Goal: Information Seeking & Learning: Learn about a topic

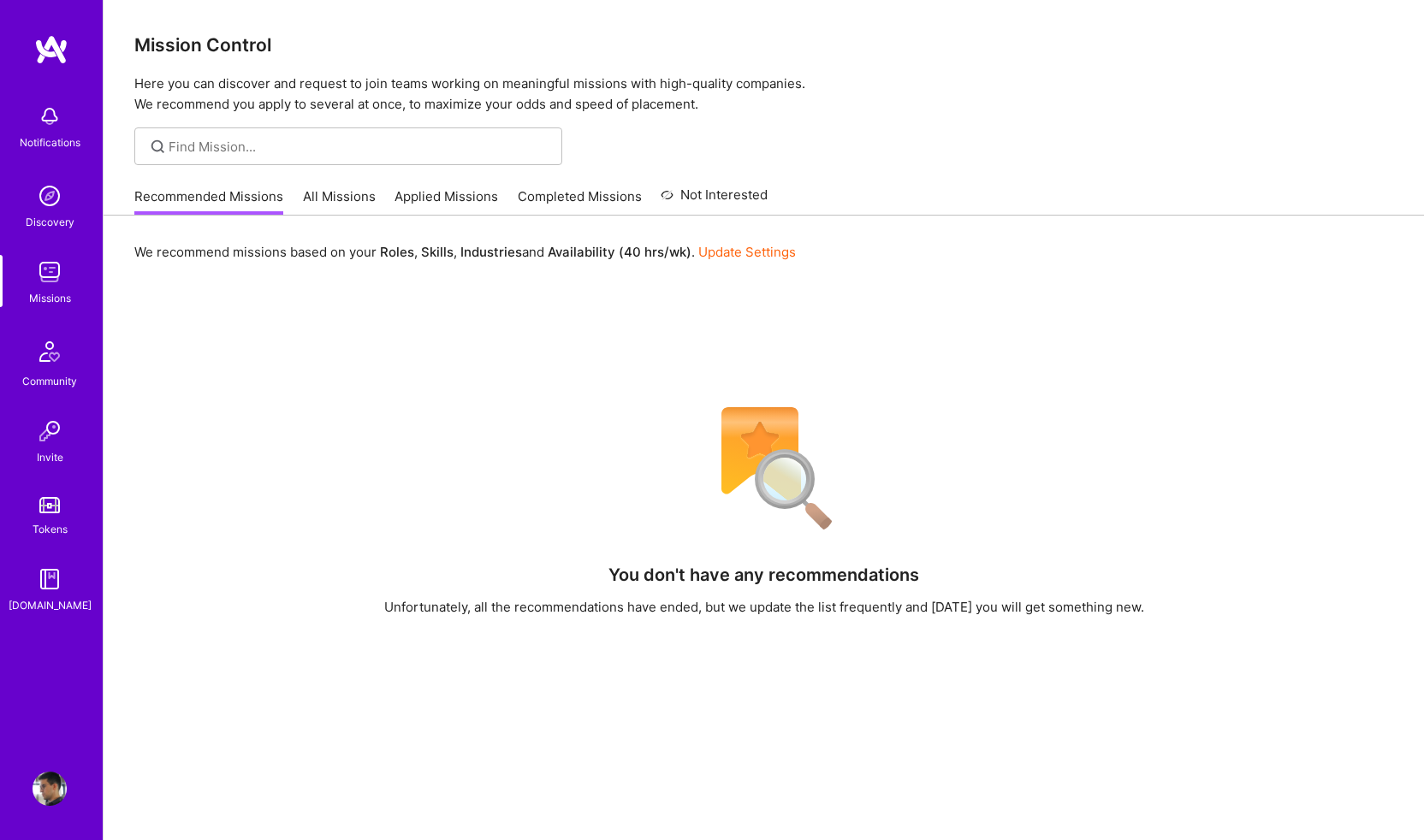
click at [598, 198] on link "Completed Missions" at bounding box center [579, 201] width 124 height 28
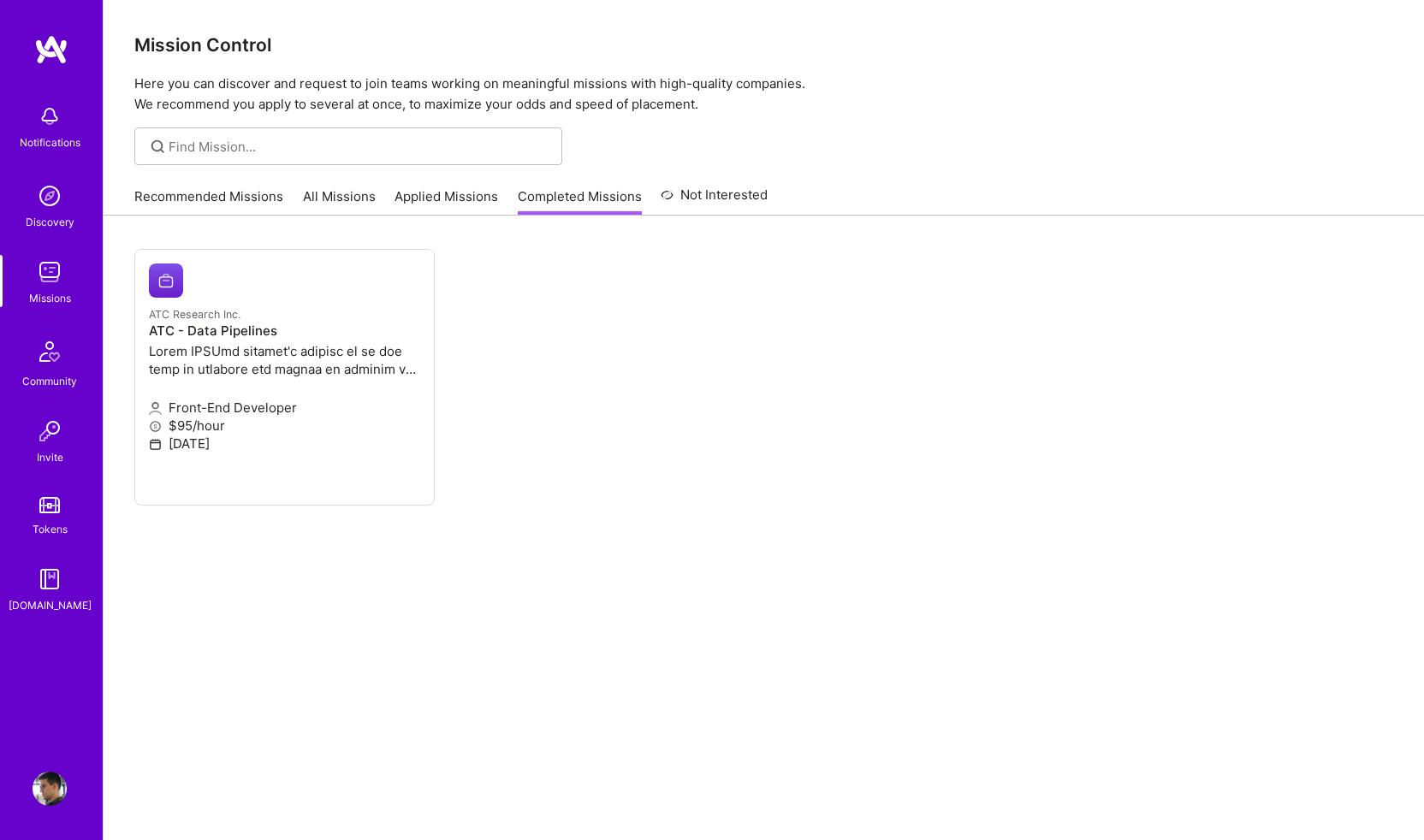
drag, startPoint x: 521, startPoint y: 549, endPoint x: 475, endPoint y: 376, distance: 179.0
click at [475, 376] on ul "ATC Research Inc. ATC - Data Pipelines Front-End Developer $95/hour [DATE]" at bounding box center [764, 403] width 1259 height 308
click at [530, 331] on ul "ATC Research Inc. ATC - Data Pipelines Front-End Developer $95/hour [DATE]" at bounding box center [764, 403] width 1259 height 308
click at [208, 327] on h4 "ATC - Data Pipelines" at bounding box center [284, 331] width 271 height 16
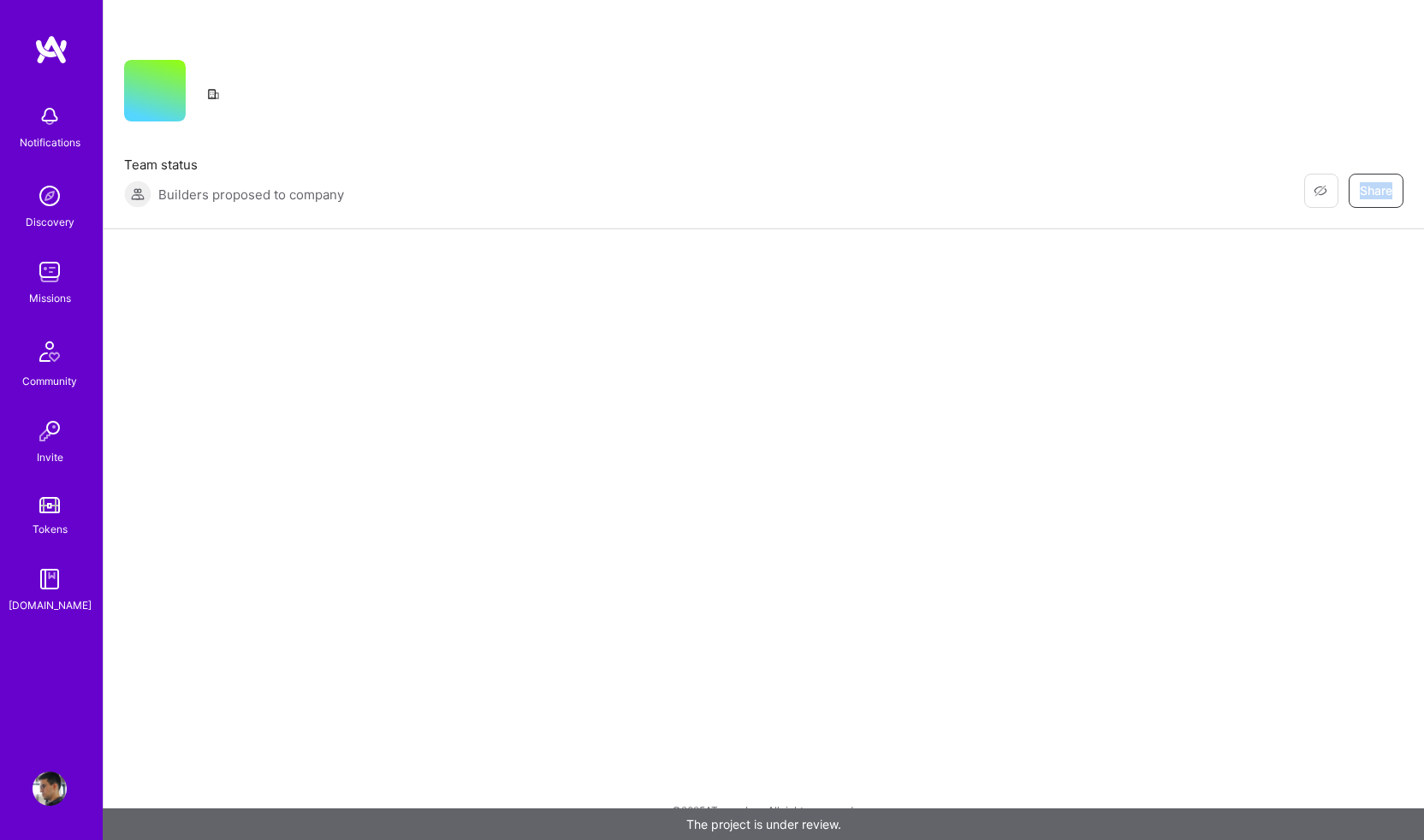
click at [813, 441] on div "Restore Not Interested Share Team status Builders proposed to company Restore N…" at bounding box center [763, 420] width 1321 height 840
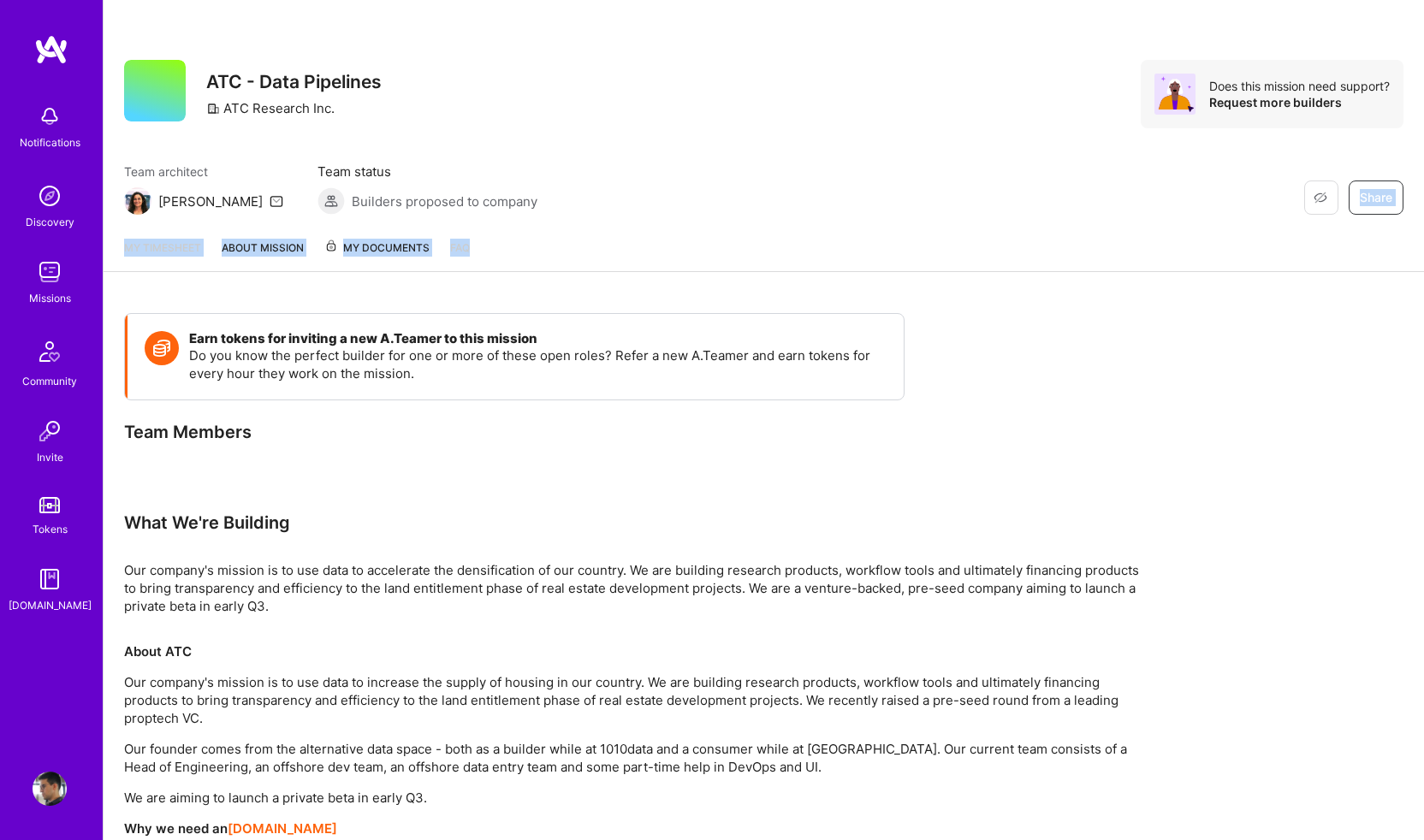
click at [673, 154] on div "Restore Not Interested Share ATC - Data Pipelines ATC Research Inc. Does this m…" at bounding box center [764, 112] width 1320 height 225
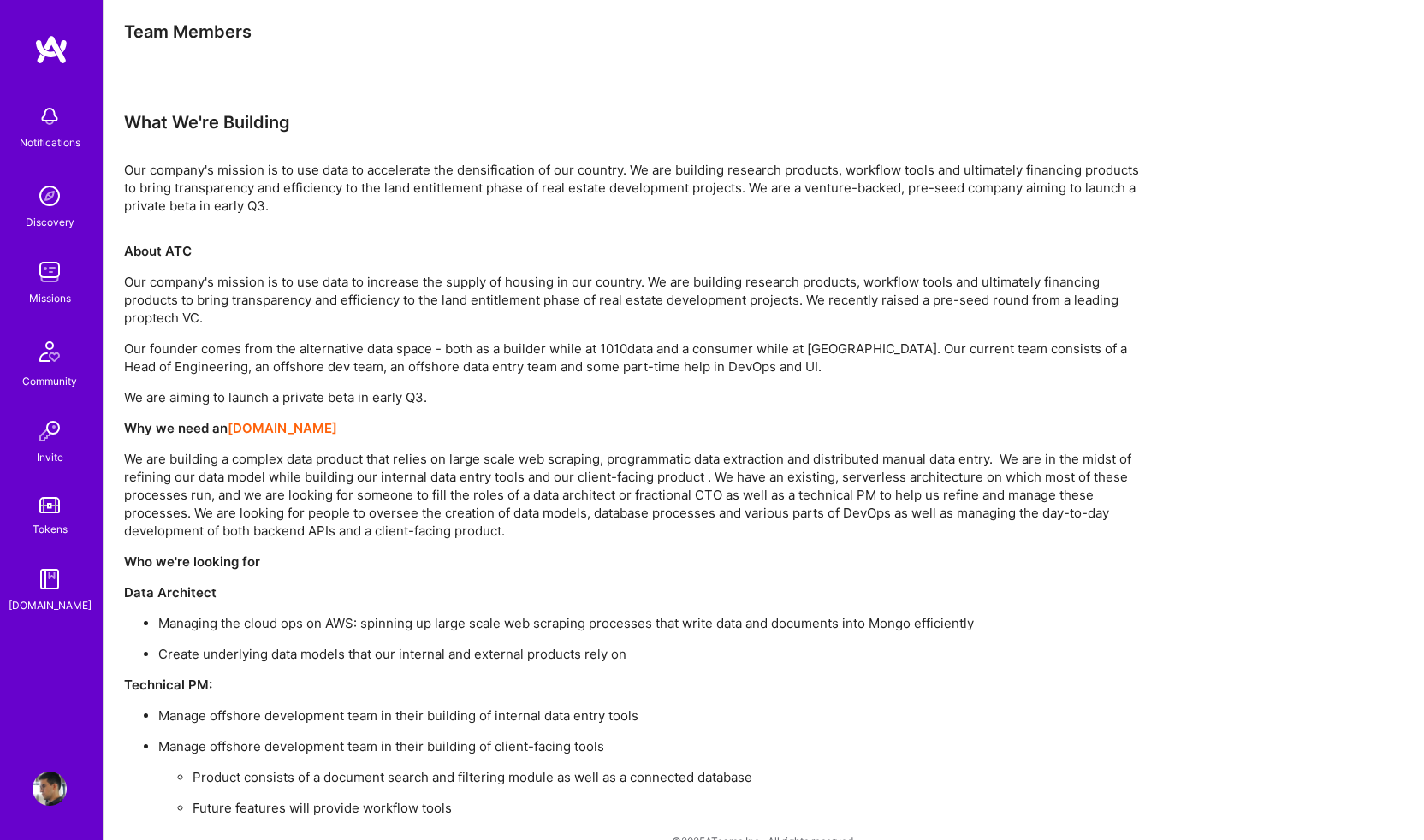
scroll to position [431, 0]
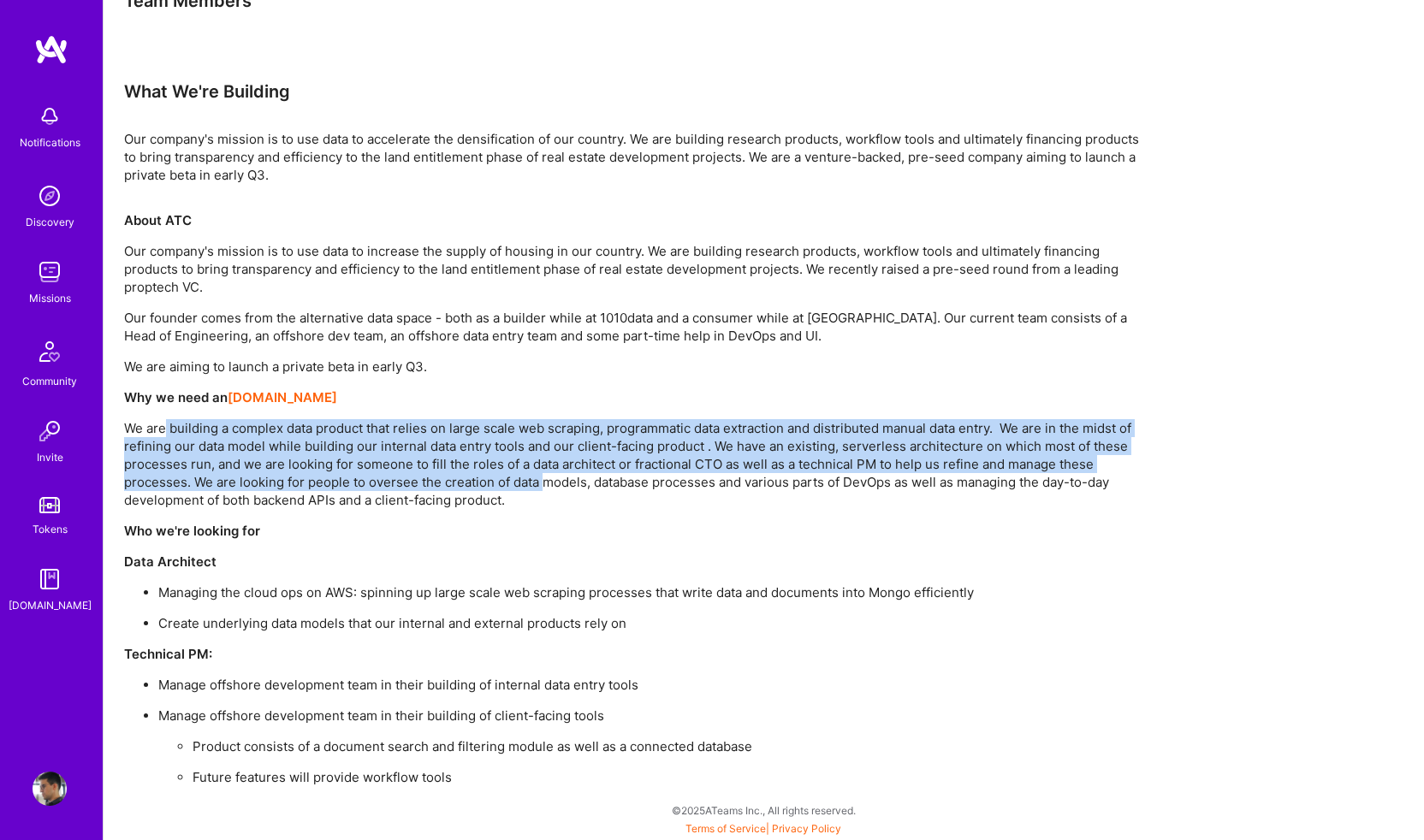
drag, startPoint x: 166, startPoint y: 431, endPoint x: 541, endPoint y: 479, distance: 378.1
click at [541, 479] on p "We are building a complex data product that relies on large scale web scraping,…" at bounding box center [637, 464] width 1027 height 90
click at [572, 494] on p "We are building a complex data product that relies on large scale web scraping,…" at bounding box center [637, 464] width 1027 height 90
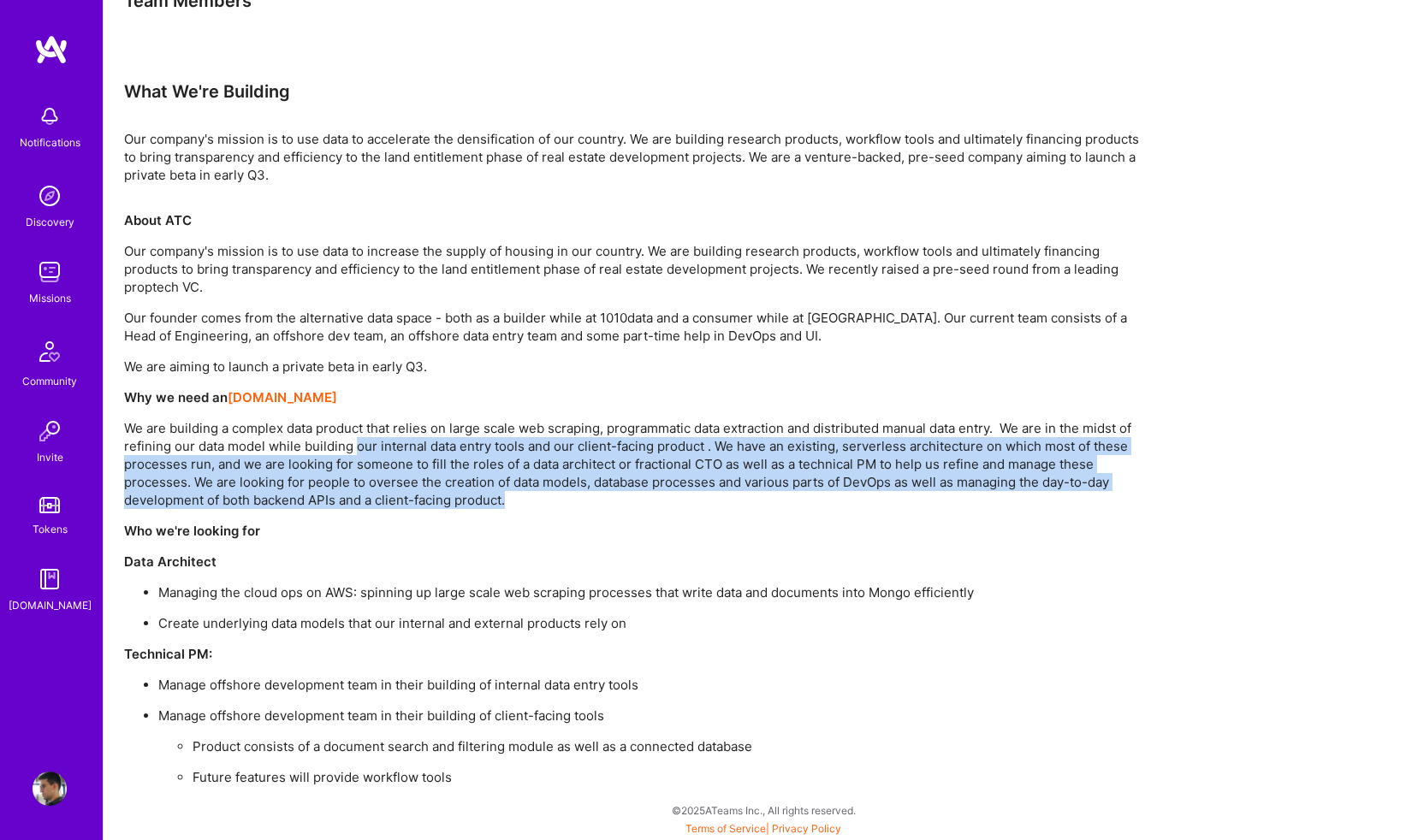
drag, startPoint x: 572, startPoint y: 494, endPoint x: 369, endPoint y: 442, distance: 209.6
click at [369, 442] on p "We are building a complex data product that relies on large scale web scraping,…" at bounding box center [637, 464] width 1027 height 90
click at [485, 435] on p "We are building a complex data product that relies on large scale web scraping,…" at bounding box center [637, 464] width 1027 height 90
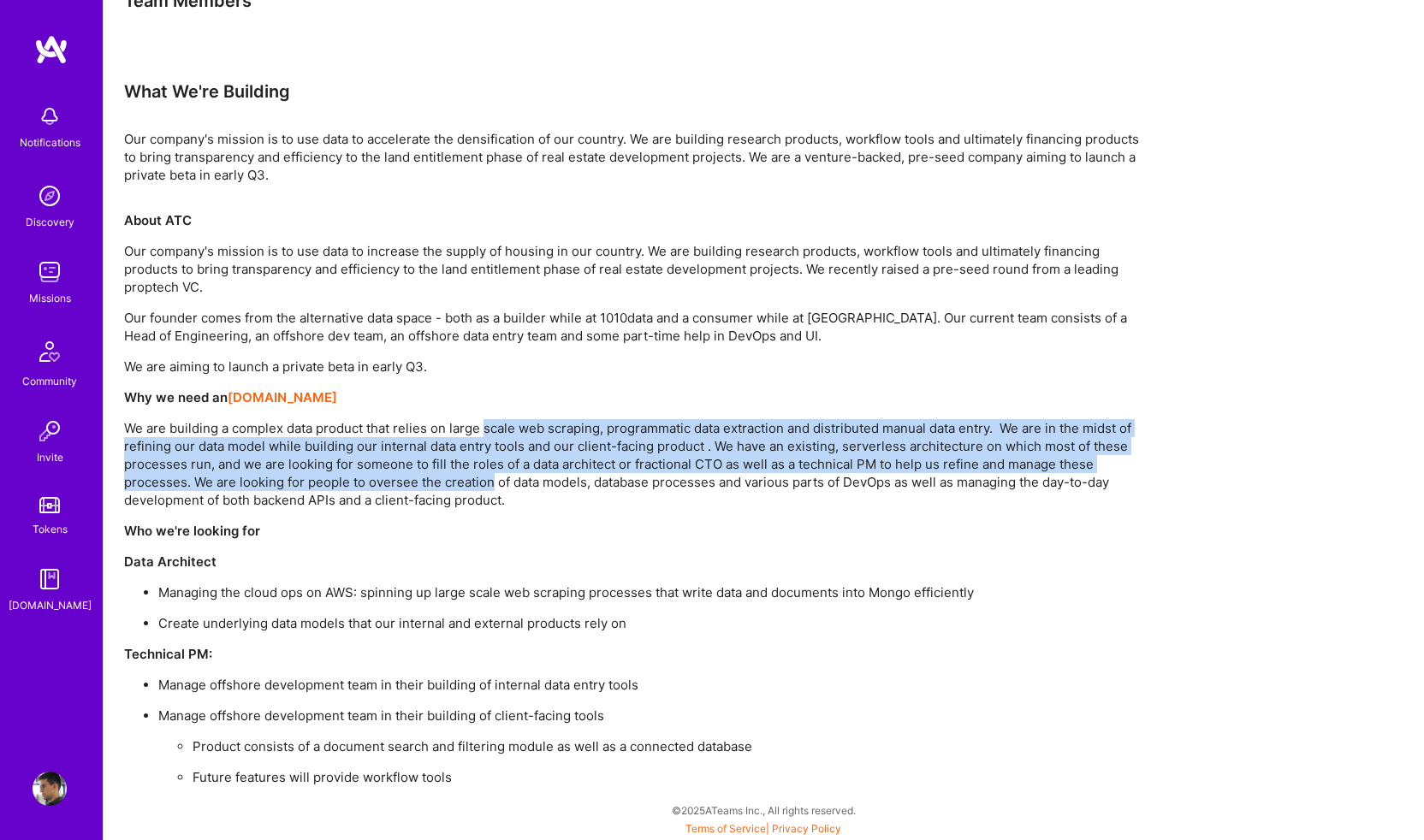
drag, startPoint x: 485, startPoint y: 435, endPoint x: 456, endPoint y: 488, distance: 60.4
click at [456, 488] on p "We are building a complex data product that relies on large scale web scraping,…" at bounding box center [637, 464] width 1027 height 90
click at [523, 513] on div "About ATC Our company's mission is to use data to increase the supply of housin…" at bounding box center [637, 499] width 1027 height 575
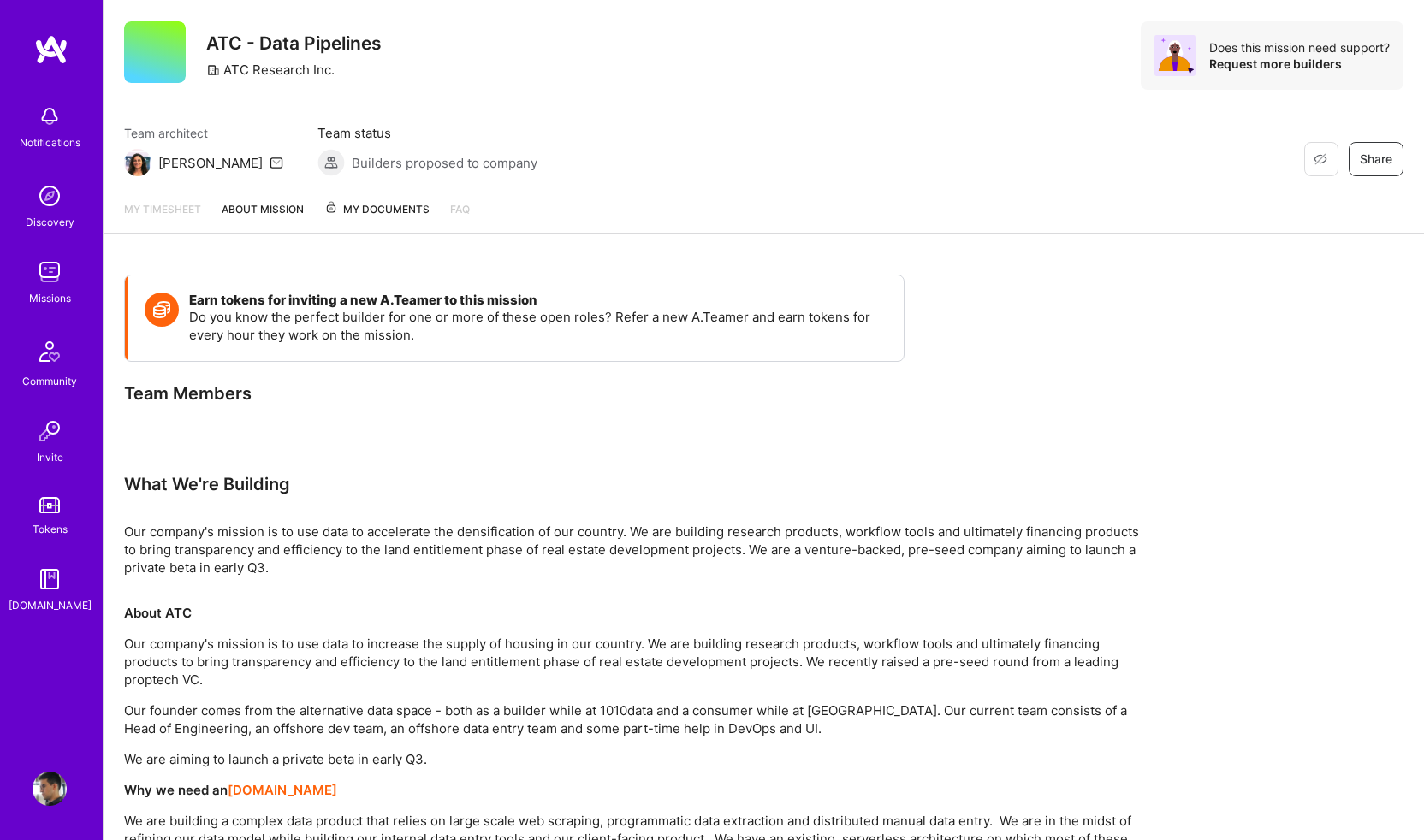
scroll to position [0, 0]
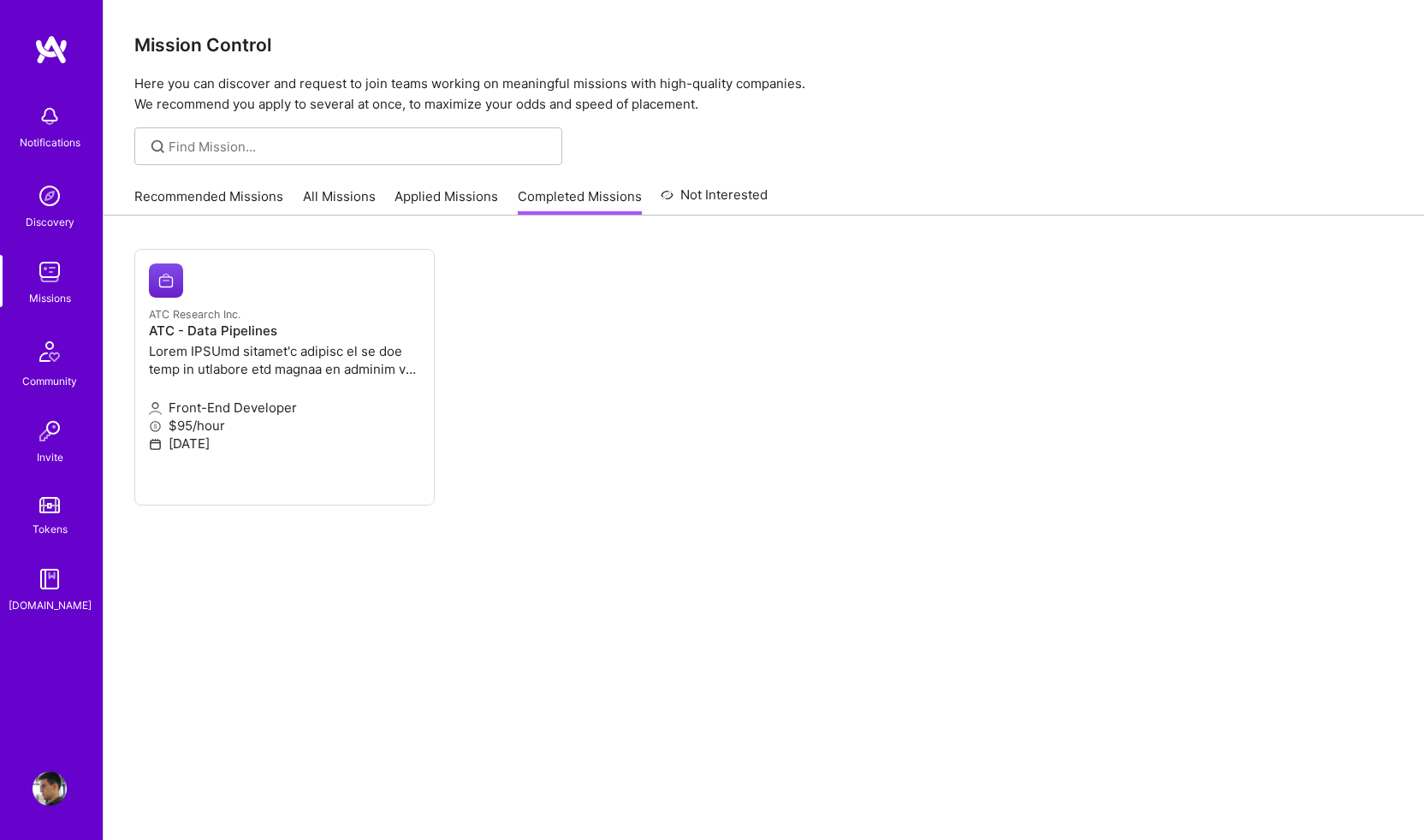
click at [743, 439] on ul "ATC Research Inc. ATC - Data Pipelines Front-End Developer $95/hour [DATE]" at bounding box center [764, 403] width 1259 height 308
click at [51, 753] on div "Notifications Discovery Missions Community Invite Tokens [DOMAIN_NAME] Profile" at bounding box center [51, 420] width 103 height 840
click at [211, 193] on link "Recommended Missions" at bounding box center [209, 201] width 149 height 28
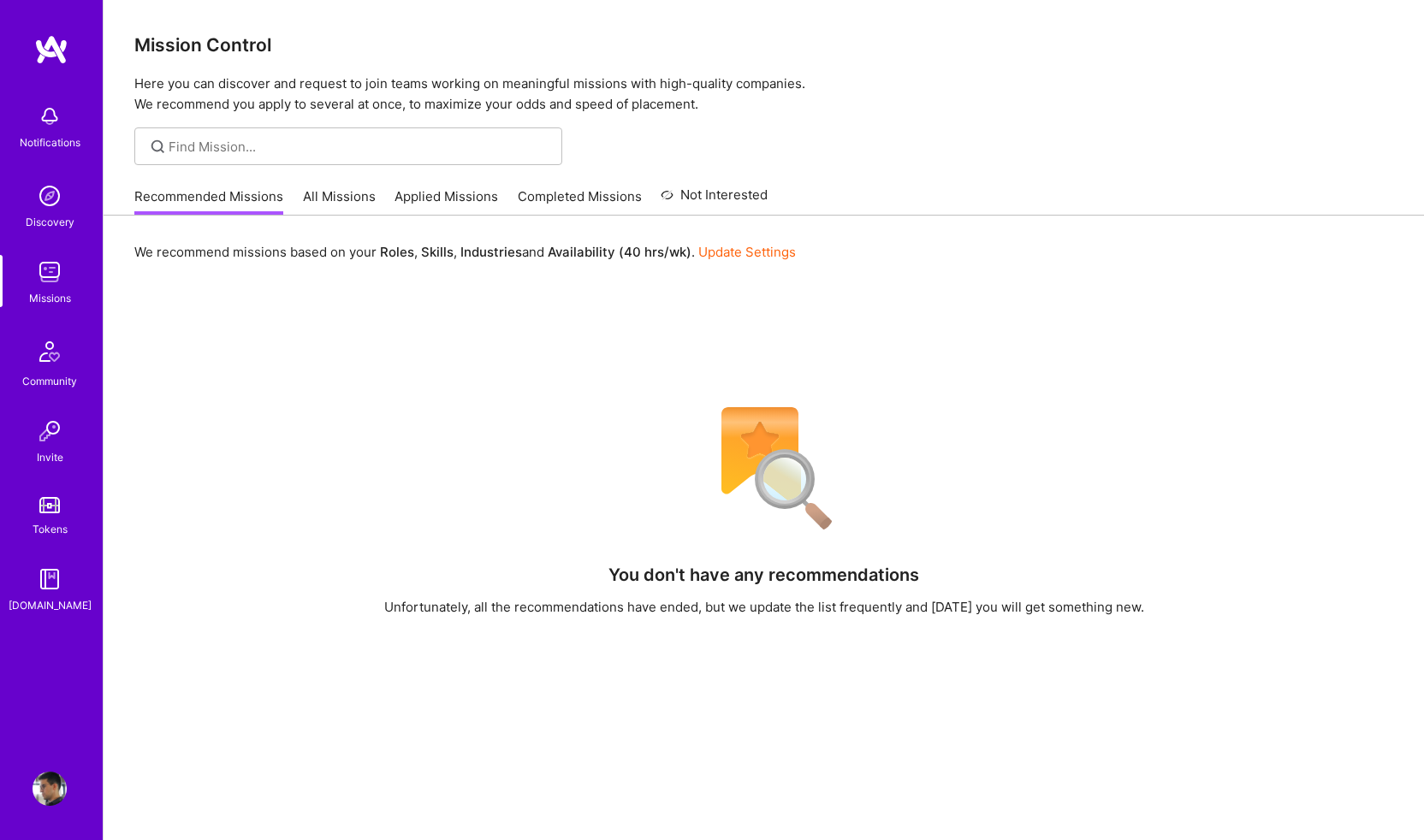
click at [50, 281] on img at bounding box center [49, 271] width 34 height 34
click at [332, 195] on link "All Missions" at bounding box center [339, 201] width 73 height 28
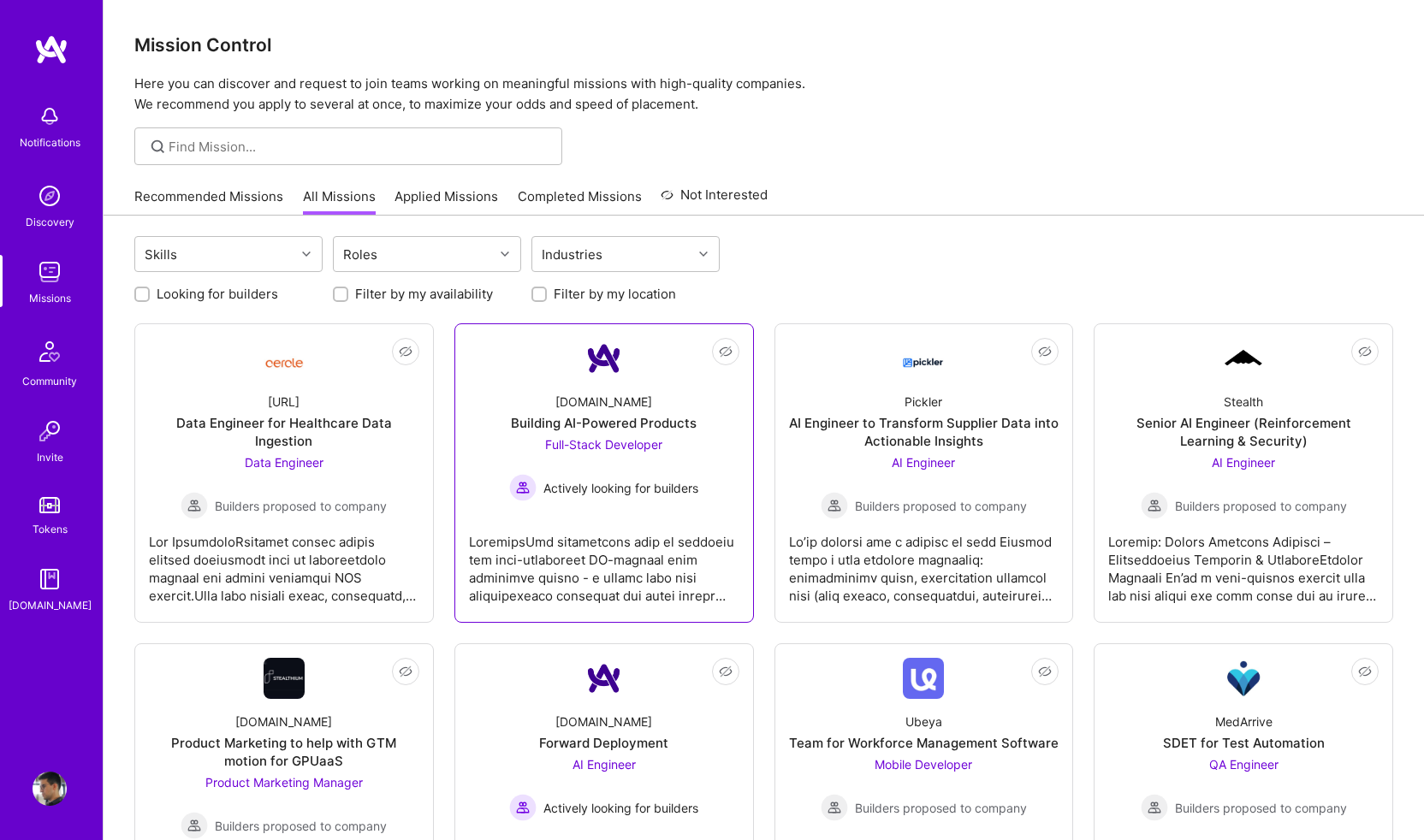
click at [612, 404] on div "[DOMAIN_NAME]" at bounding box center [604, 401] width 97 height 18
